Goal: Browse casually: Explore the website without a specific task or goal

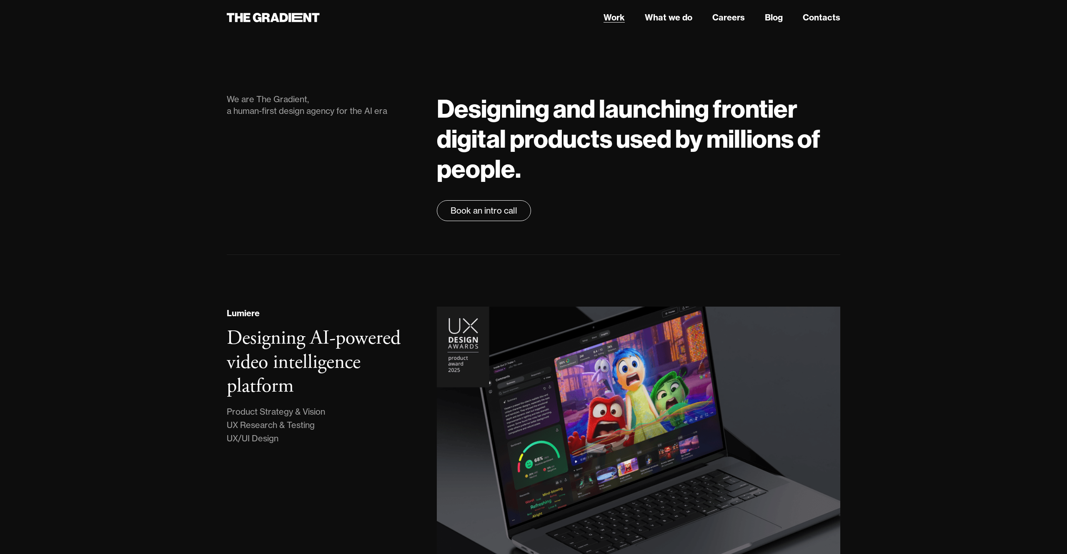
click at [607, 16] on link "Work" at bounding box center [614, 17] width 21 height 13
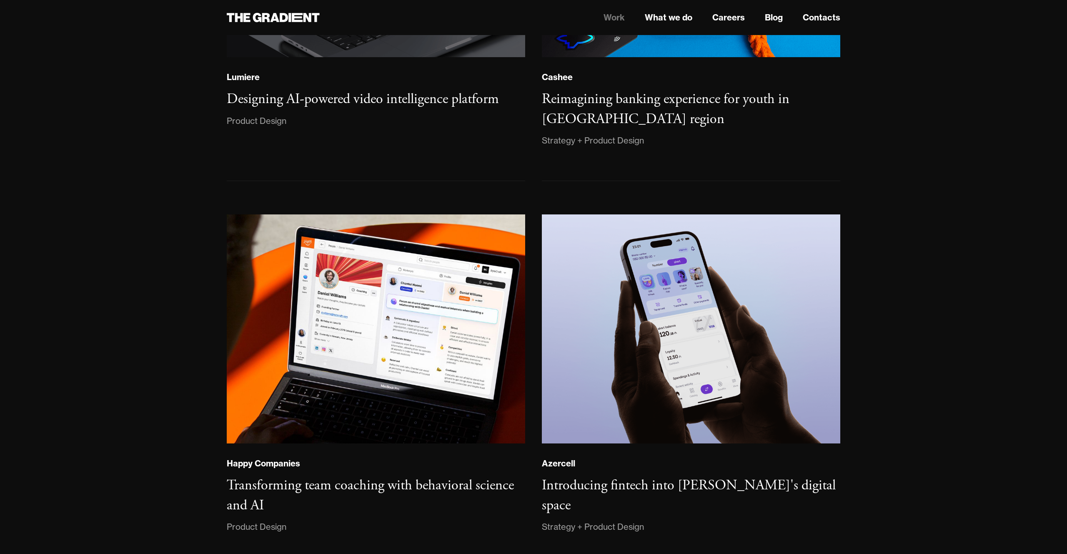
scroll to position [306, 0]
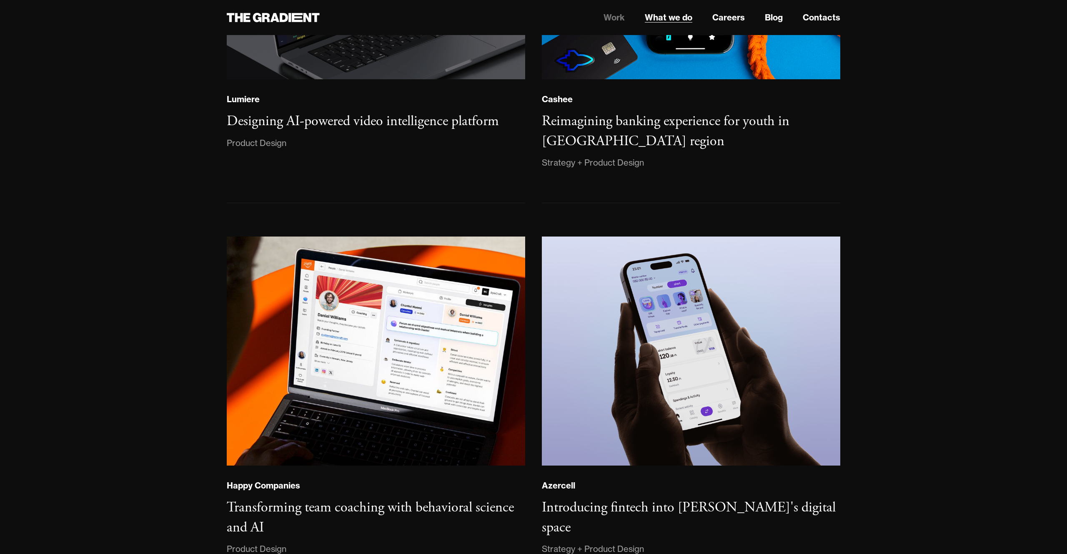
click at [663, 19] on link "What we do" at bounding box center [669, 17] width 48 height 13
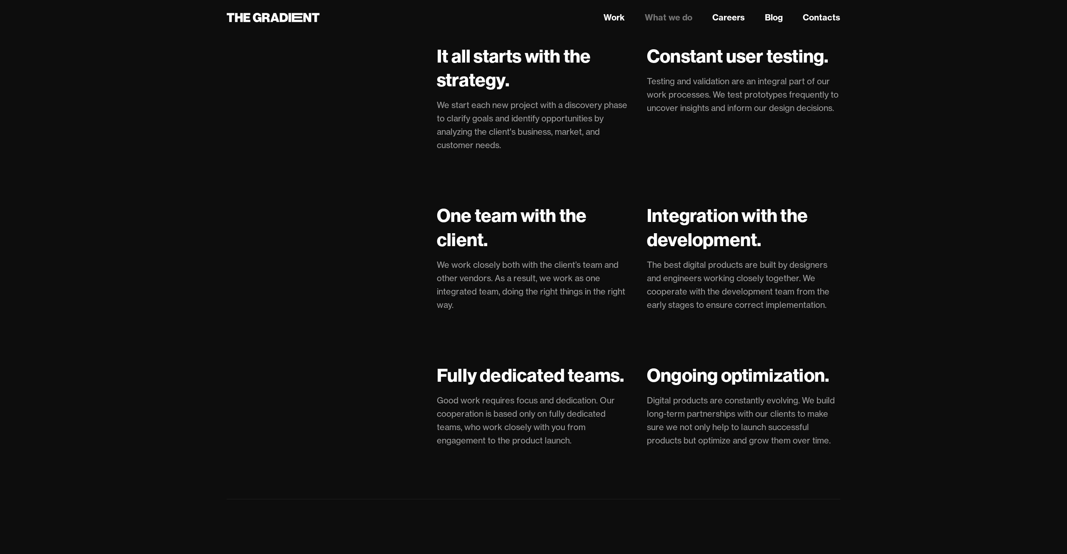
scroll to position [1671, 0]
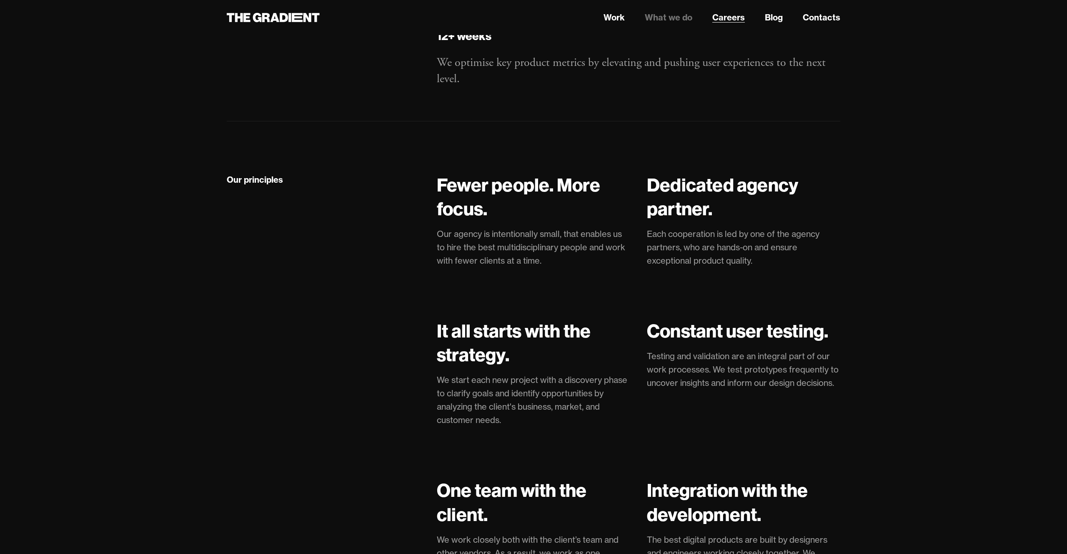
click at [732, 17] on link "Careers" at bounding box center [728, 17] width 33 height 13
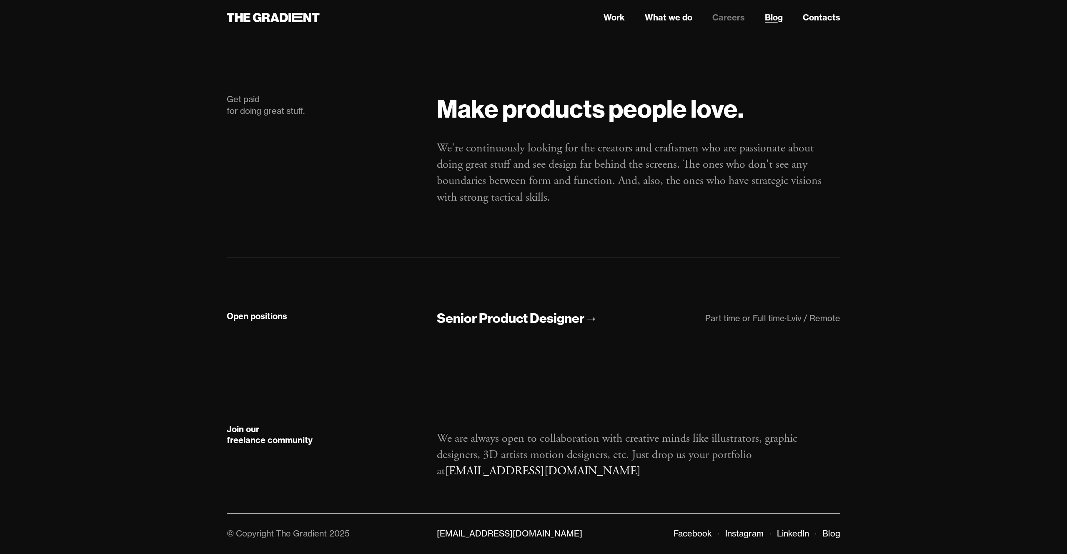
click at [768, 18] on link "Blog" at bounding box center [774, 17] width 18 height 13
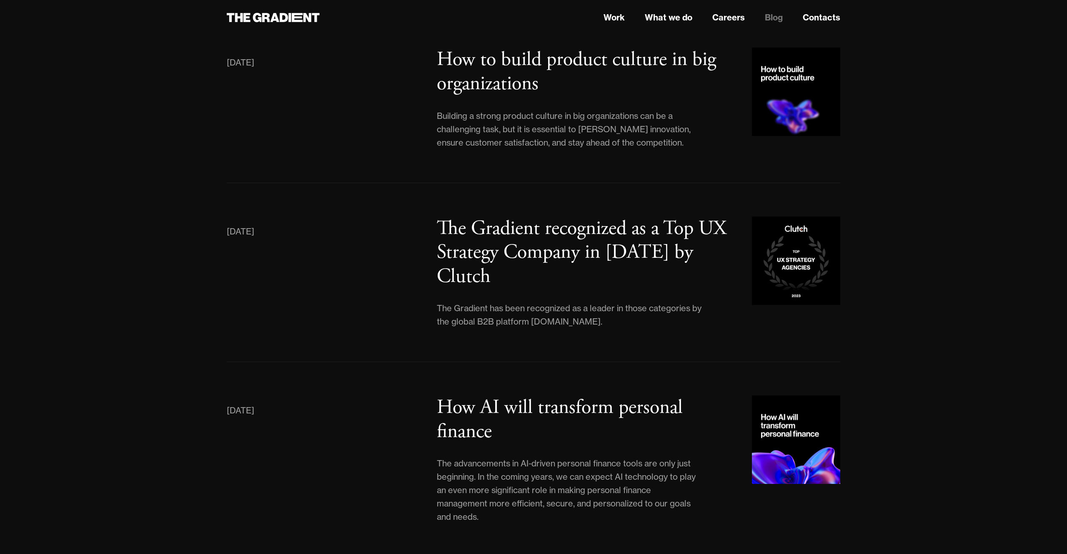
scroll to position [2084, 0]
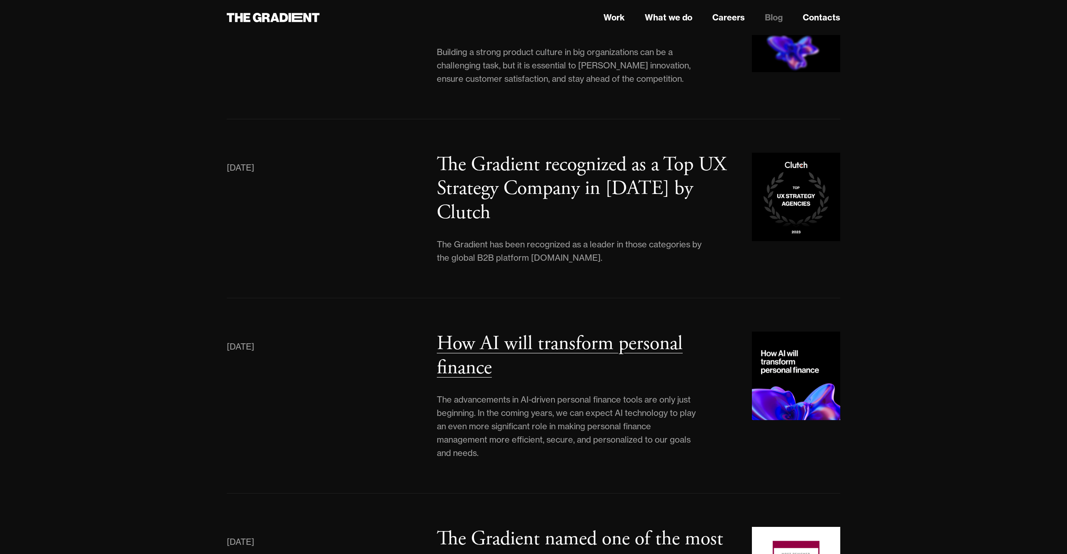
click at [479, 331] on h3 "How AI will transform personal finance" at bounding box center [560, 356] width 246 height 50
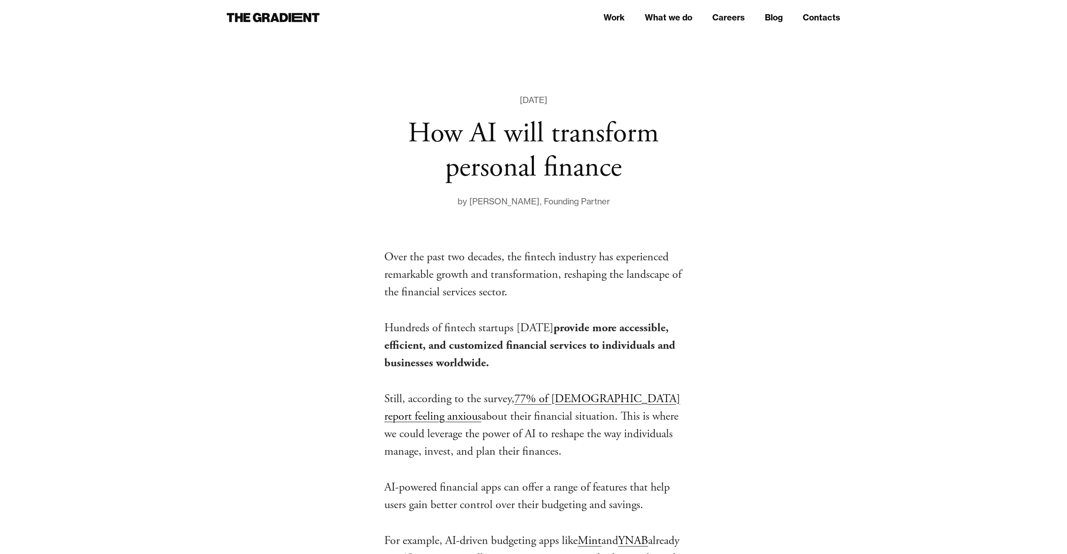
click at [760, 19] on nav "Work What we do Careers Blog Contacts" at bounding box center [639, 17] width 404 height 15
click at [775, 18] on link "Blog" at bounding box center [774, 17] width 18 height 13
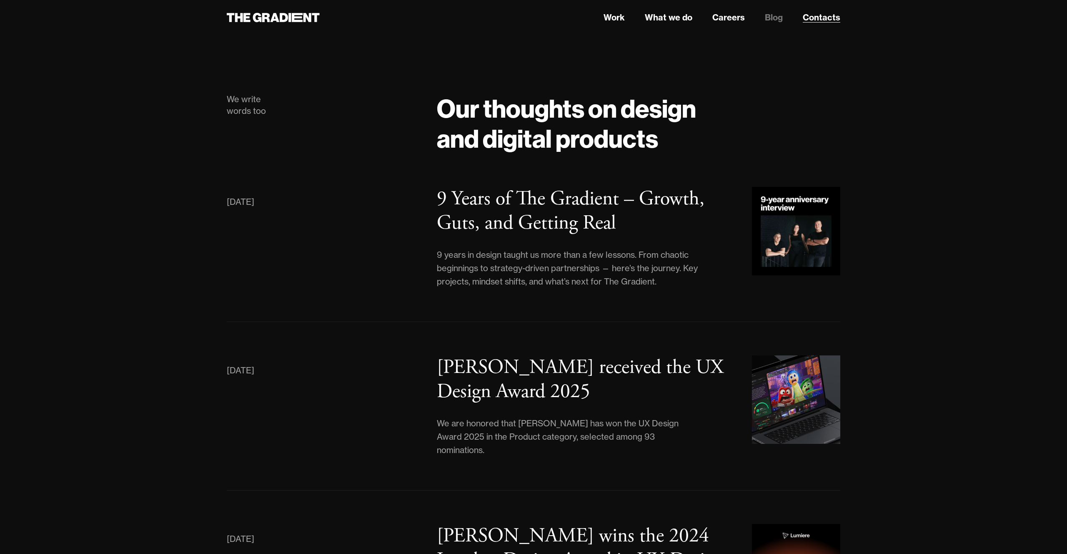
click at [815, 19] on link "Contacts" at bounding box center [822, 17] width 38 height 13
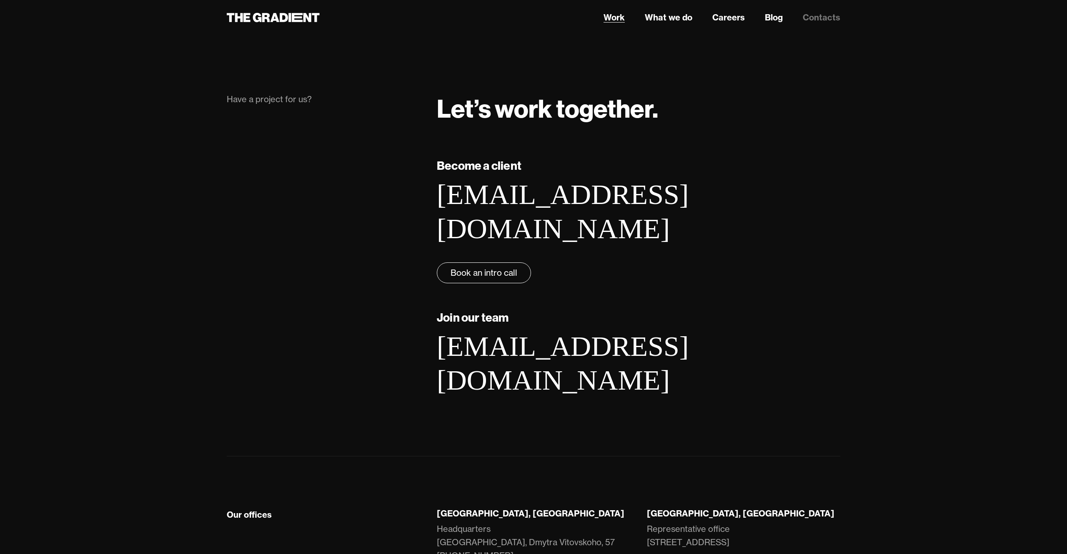
click at [609, 15] on link "Work" at bounding box center [614, 17] width 21 height 13
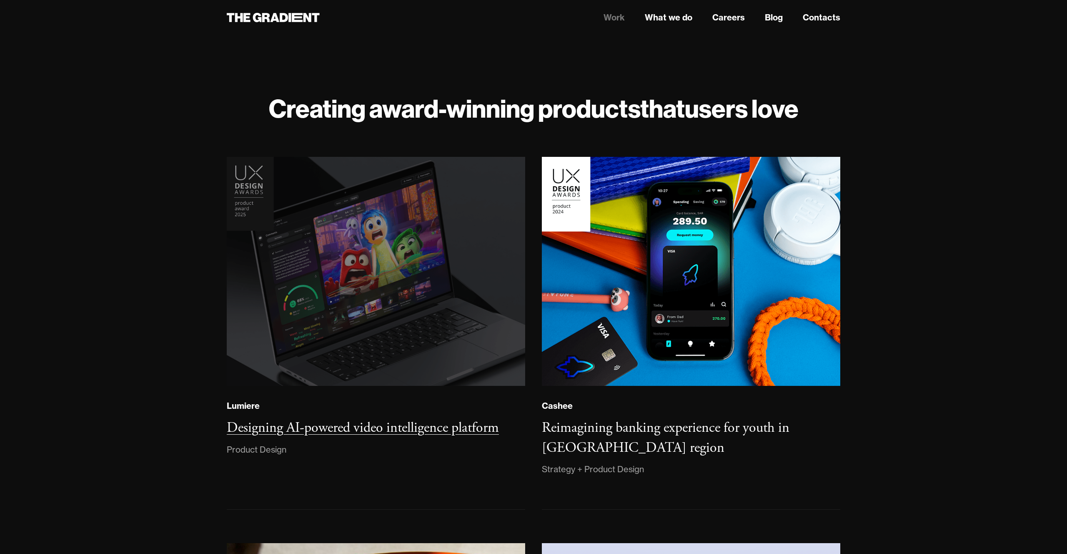
click at [281, 327] on img at bounding box center [376, 271] width 304 height 233
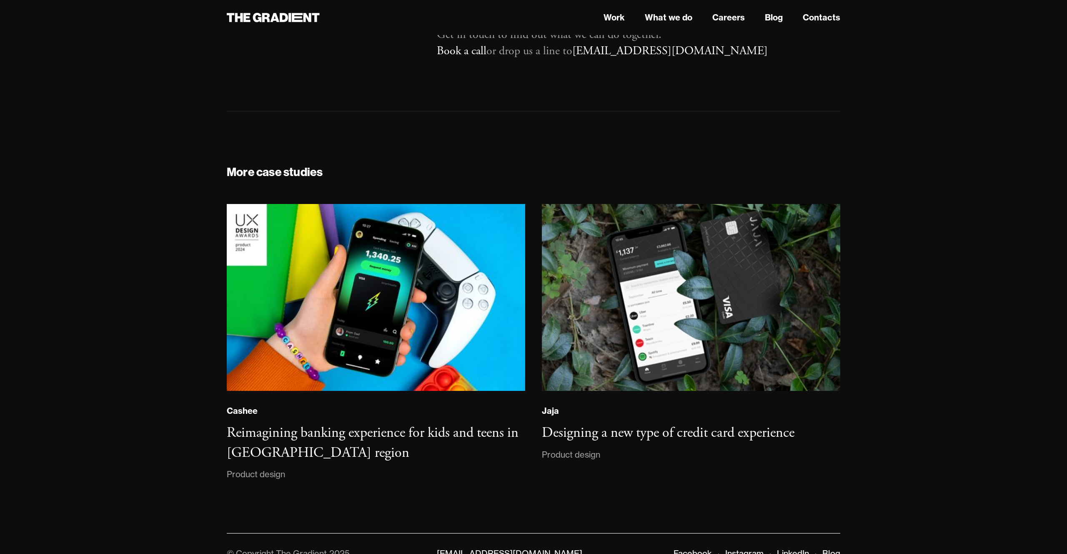
scroll to position [5932, 0]
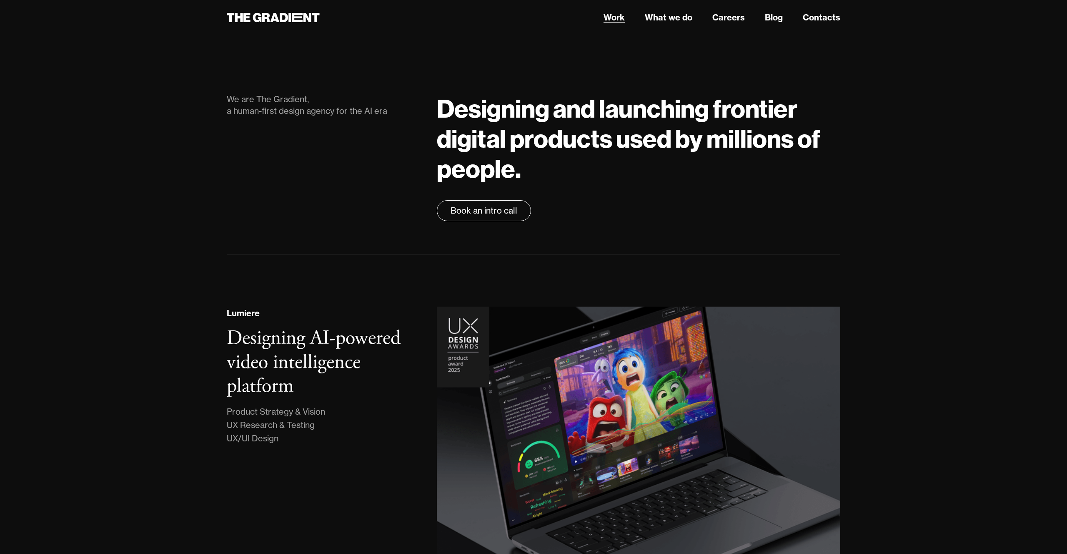
click at [614, 14] on link "Work" at bounding box center [614, 17] width 21 height 13
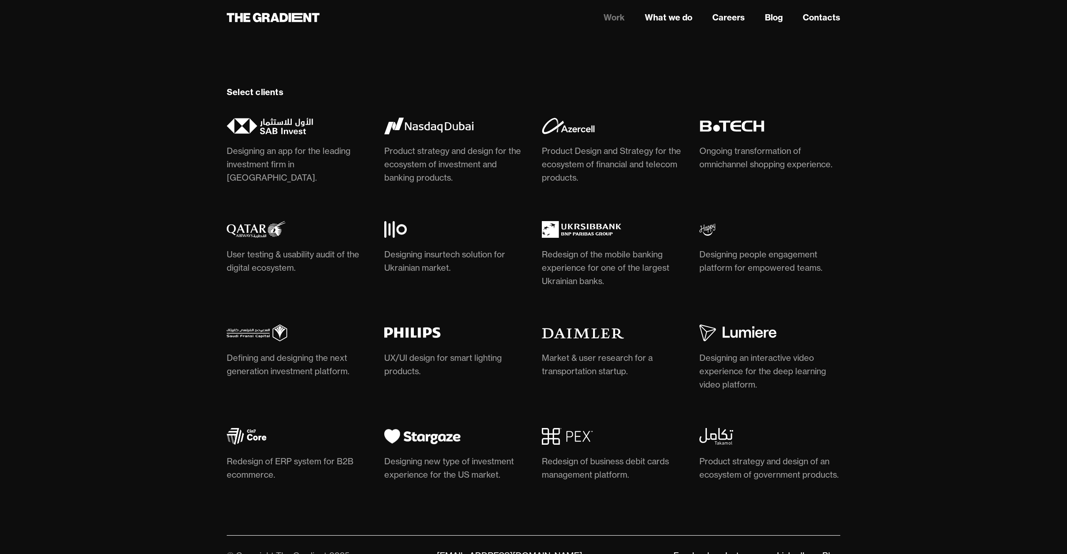
scroll to position [2405, 0]
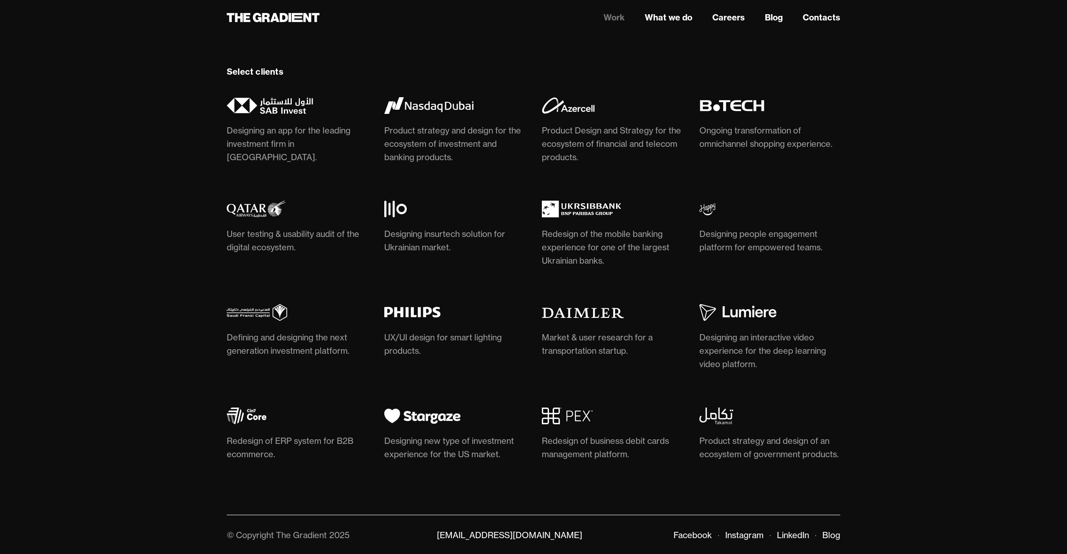
click at [573, 412] on img at bounding box center [567, 415] width 51 height 17
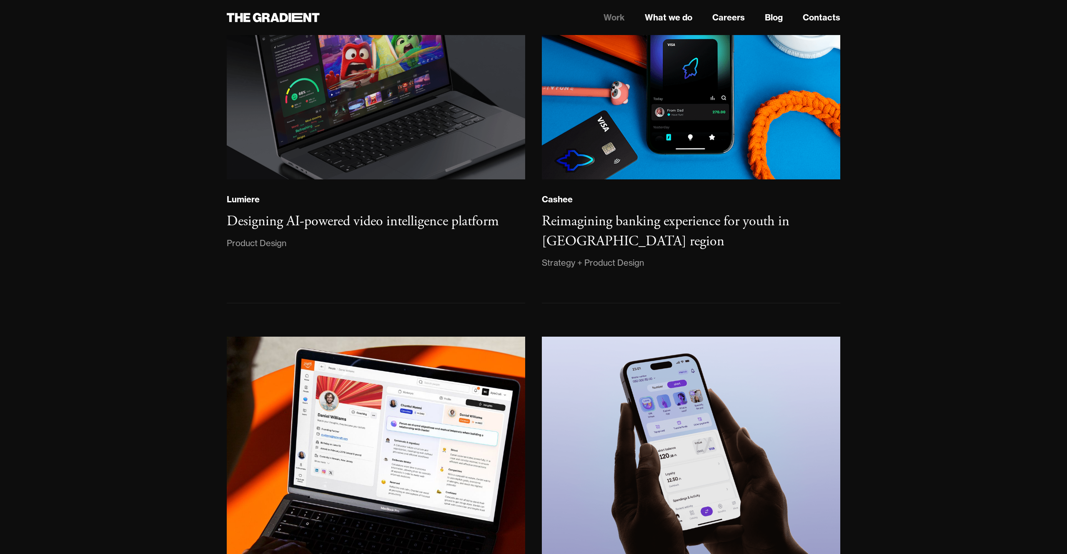
scroll to position [0, 0]
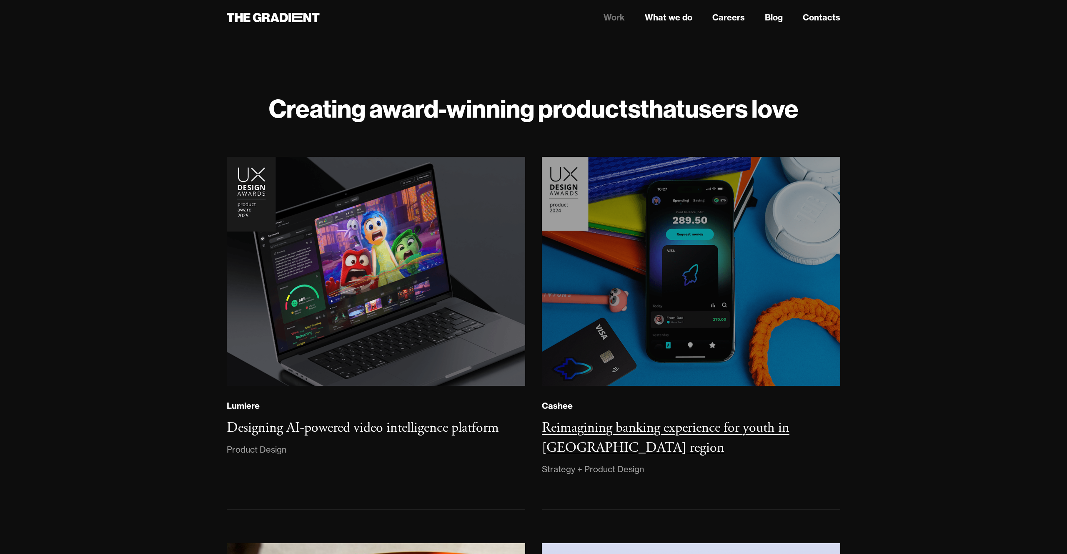
click at [764, 296] on img at bounding box center [691, 271] width 304 height 233
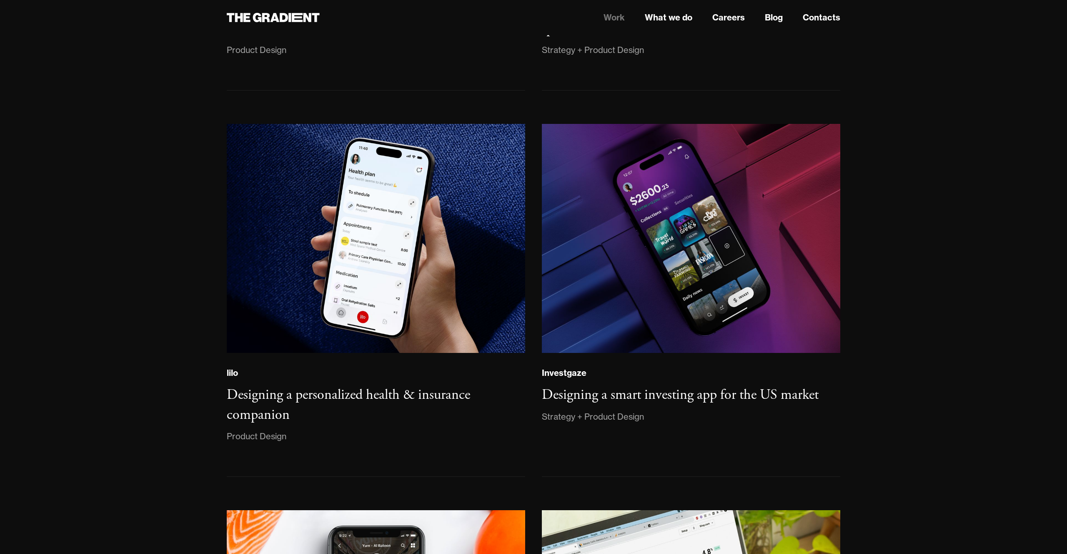
scroll to position [843, 0]
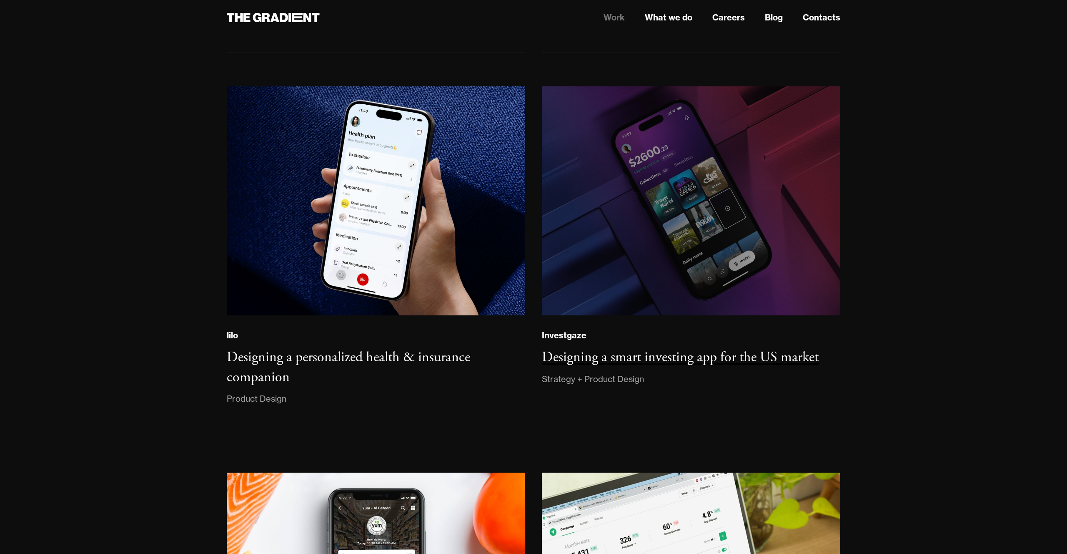
click at [755, 231] on img at bounding box center [691, 200] width 304 height 233
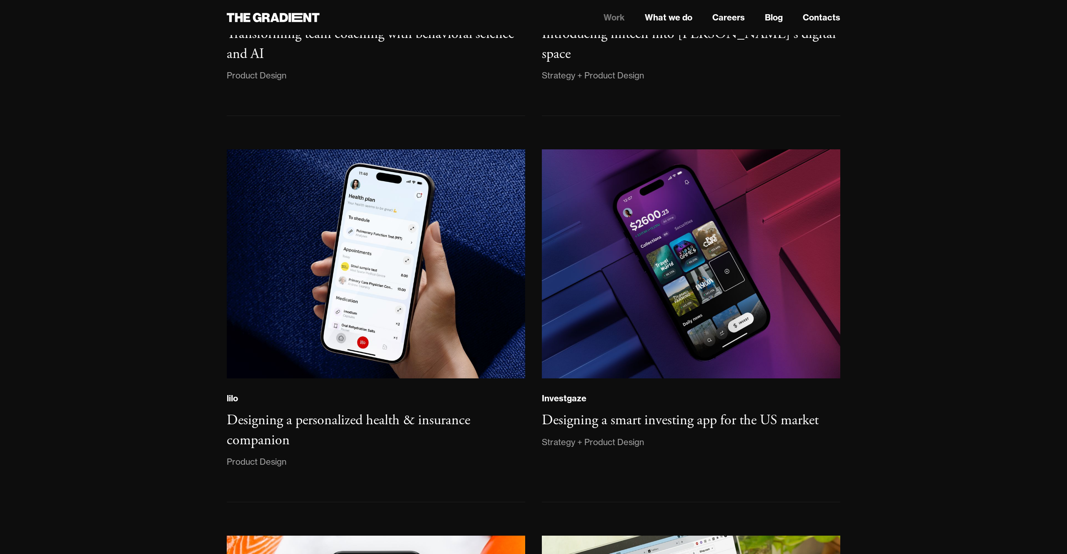
scroll to position [710, 0]
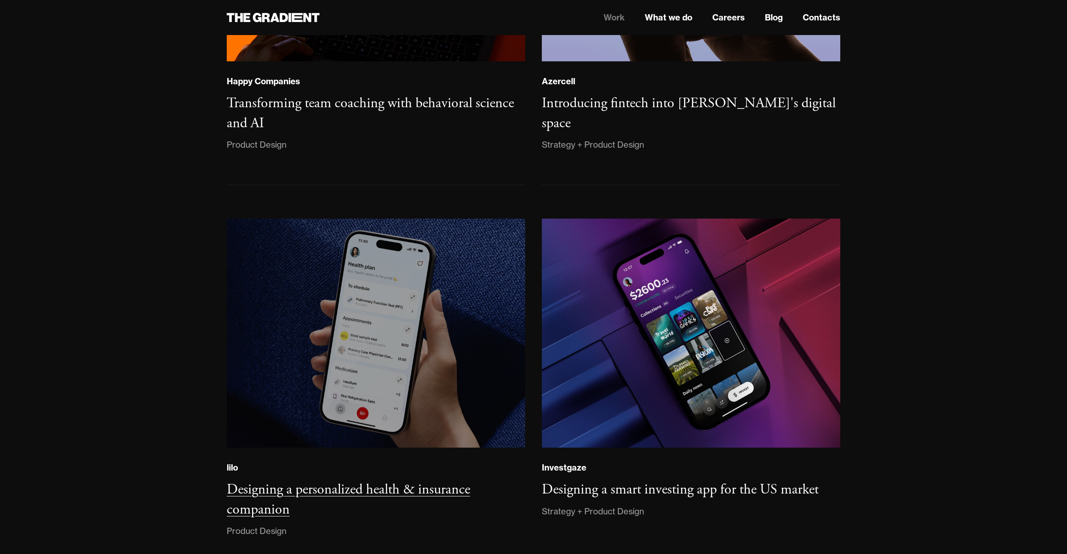
click at [412, 351] on img at bounding box center [376, 332] width 304 height 233
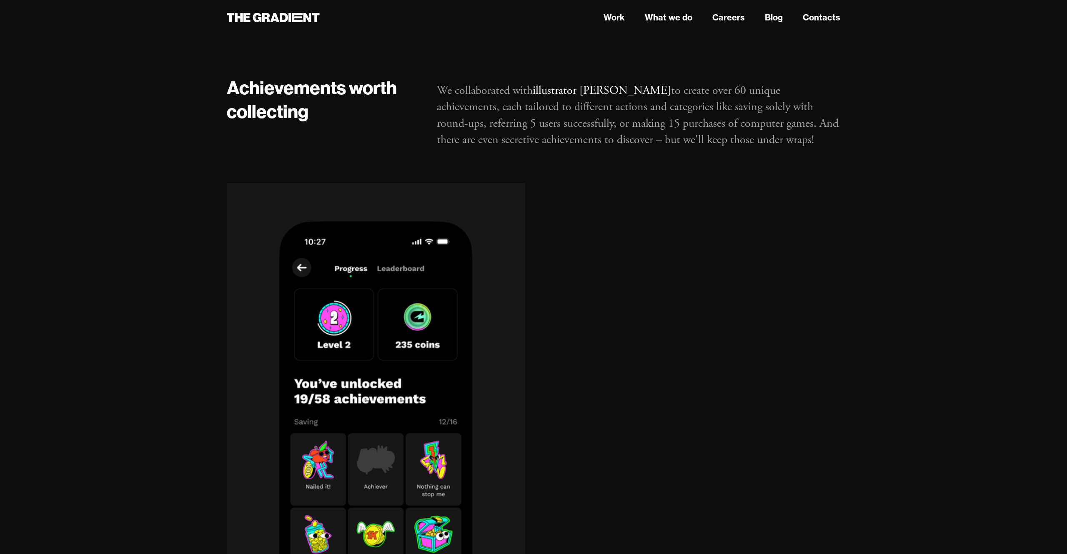
scroll to position [11041, 0]
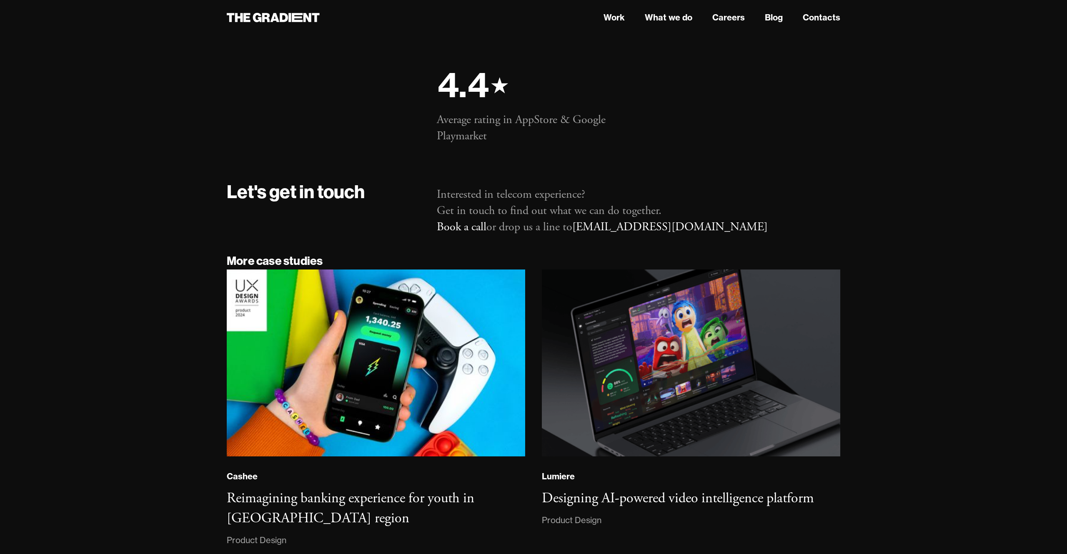
scroll to position [5050, 0]
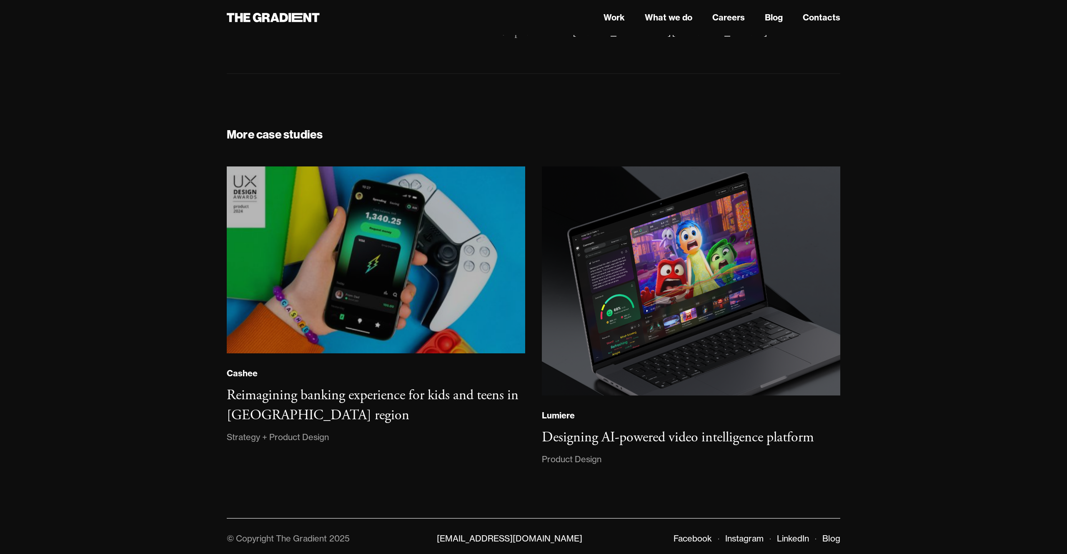
scroll to position [5168, 0]
